Goal: Find specific page/section

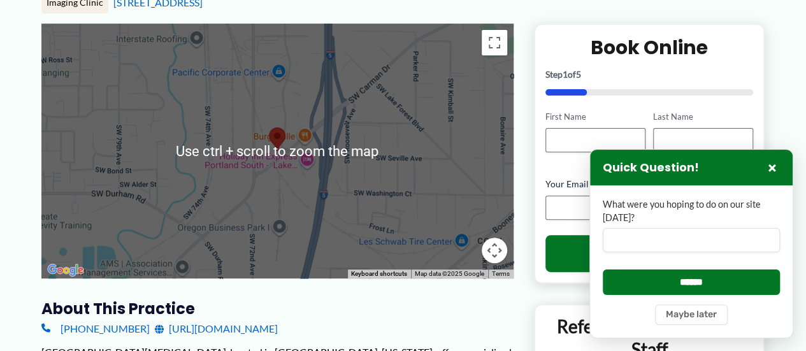
scroll to position [191, 0]
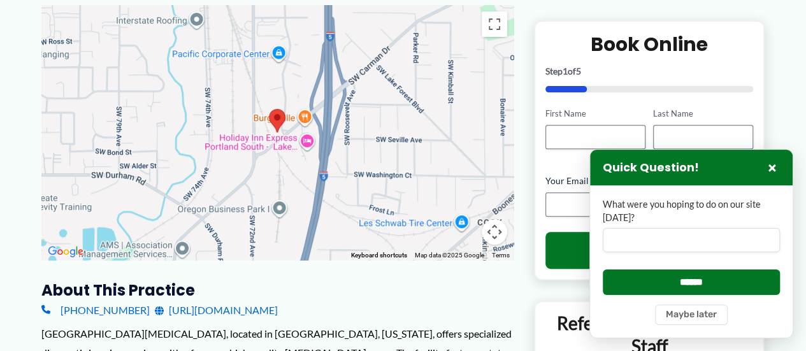
click at [368, 225] on div at bounding box center [277, 132] width 472 height 255
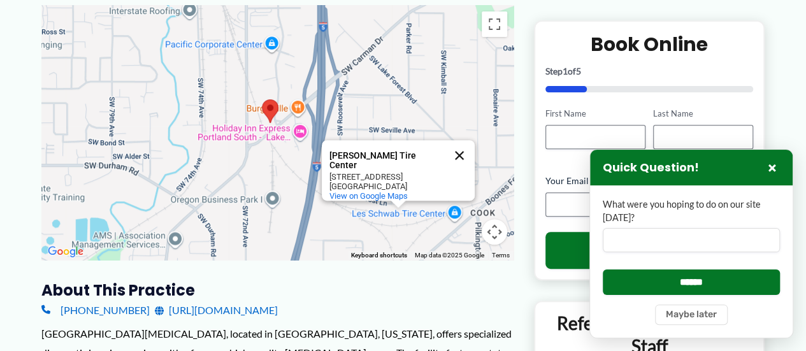
click at [461, 147] on button "Close" at bounding box center [459, 155] width 31 height 31
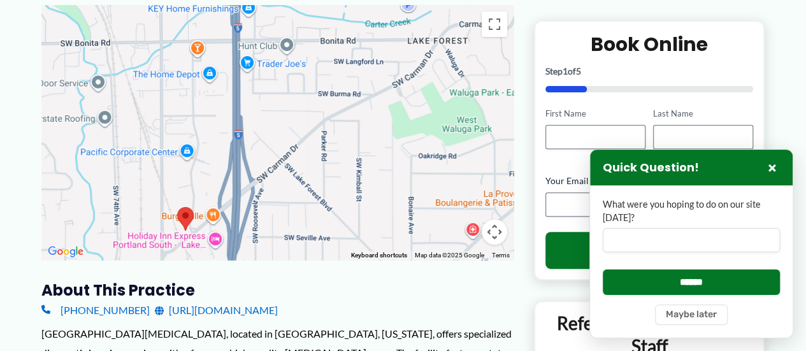
drag, startPoint x: 416, startPoint y: 135, endPoint x: 330, endPoint y: 244, distance: 138.8
click at [330, 244] on div at bounding box center [277, 132] width 472 height 255
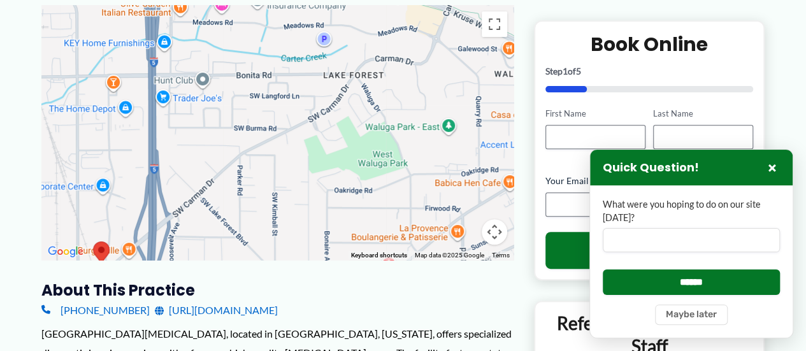
drag, startPoint x: 431, startPoint y: 162, endPoint x: 347, endPoint y: 197, distance: 90.8
click at [347, 197] on div at bounding box center [277, 132] width 472 height 255
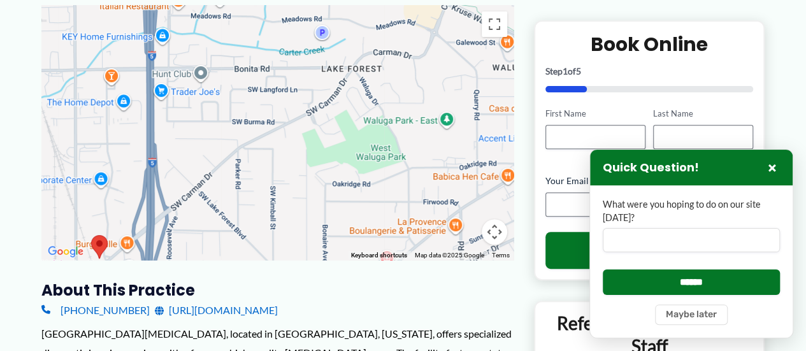
drag, startPoint x: 447, startPoint y: 131, endPoint x: 443, endPoint y: 125, distance: 6.8
click at [443, 125] on div at bounding box center [277, 132] width 472 height 255
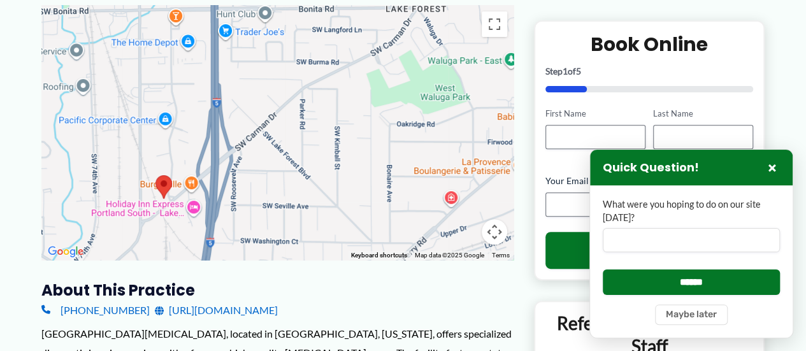
drag, startPoint x: 283, startPoint y: 201, endPoint x: 385, endPoint y: 125, distance: 127.2
click at [379, 127] on div at bounding box center [277, 132] width 472 height 255
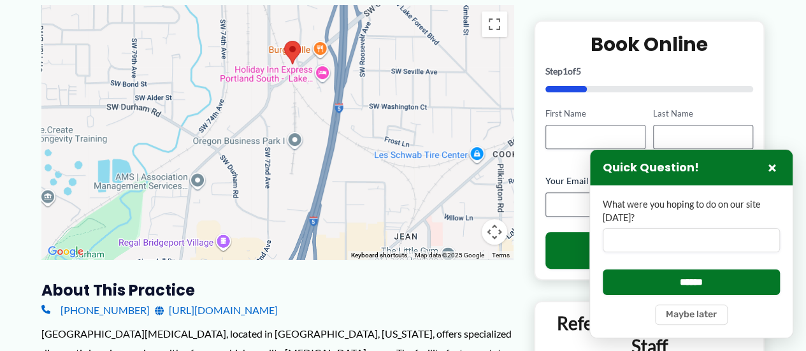
drag, startPoint x: 344, startPoint y: 206, endPoint x: 371, endPoint y: 119, distance: 90.9
click at [371, 119] on div at bounding box center [277, 132] width 472 height 255
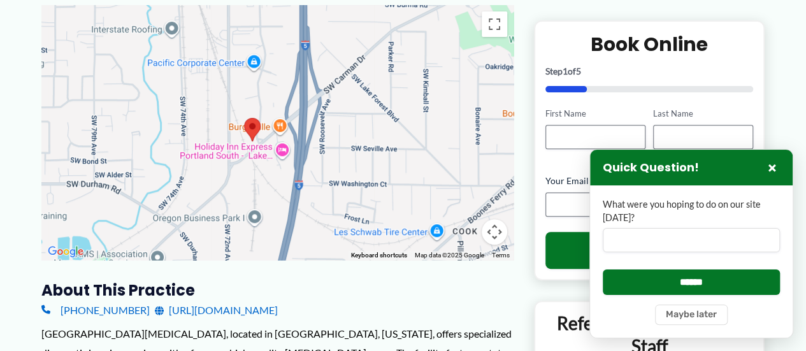
drag, startPoint x: 408, startPoint y: 110, endPoint x: 367, endPoint y: 192, distance: 91.7
click at [367, 192] on div at bounding box center [277, 132] width 472 height 255
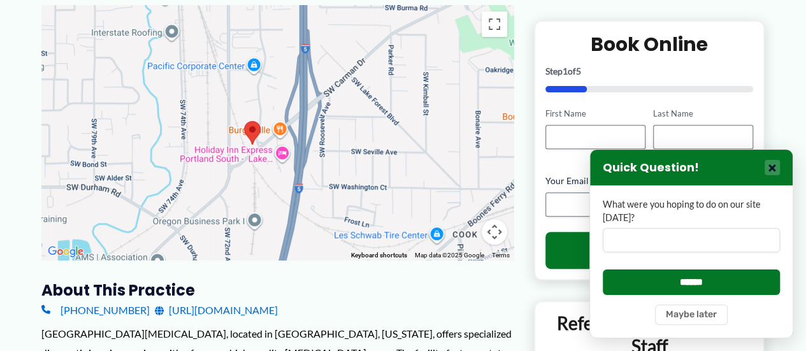
click at [771, 162] on button "×" at bounding box center [771, 167] width 15 height 15
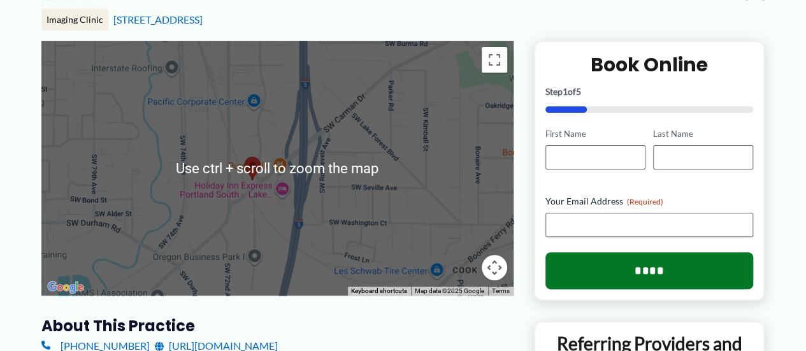
scroll to position [0, 0]
